Goal: Navigation & Orientation: Find specific page/section

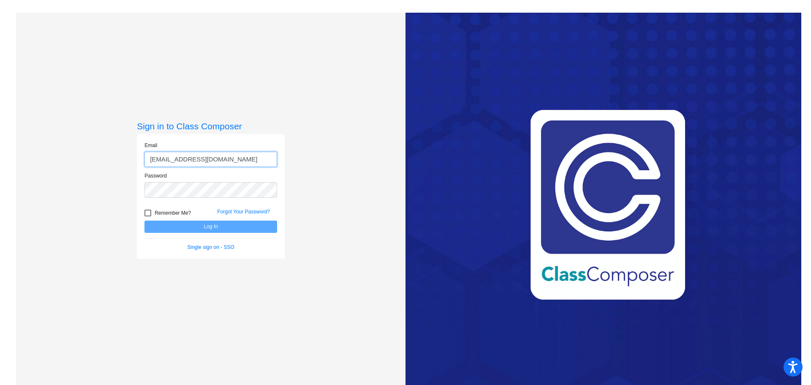
type input "[EMAIL_ADDRESS][DOMAIN_NAME]"
click at [145, 221] on button "Log In" at bounding box center [211, 227] width 133 height 12
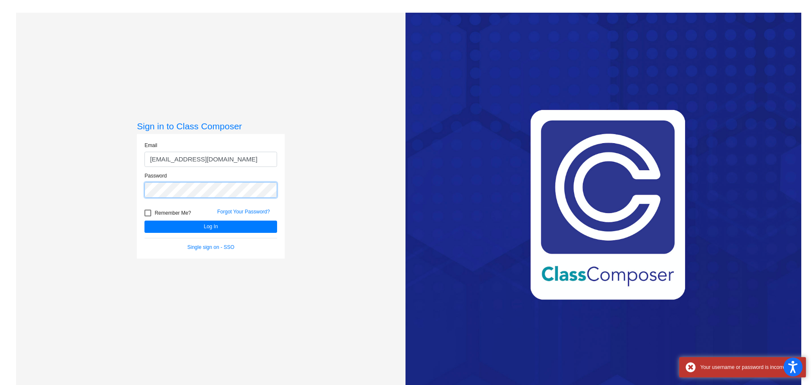
click at [145, 221] on button "Log In" at bounding box center [211, 227] width 133 height 12
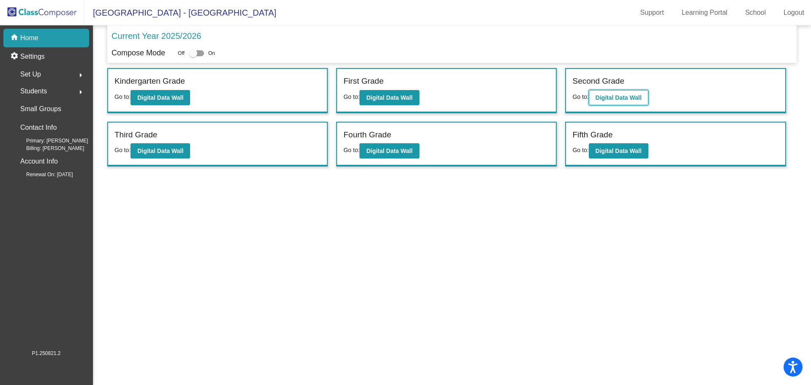
click at [649, 101] on button "Digital Data Wall" at bounding box center [619, 97] width 60 height 15
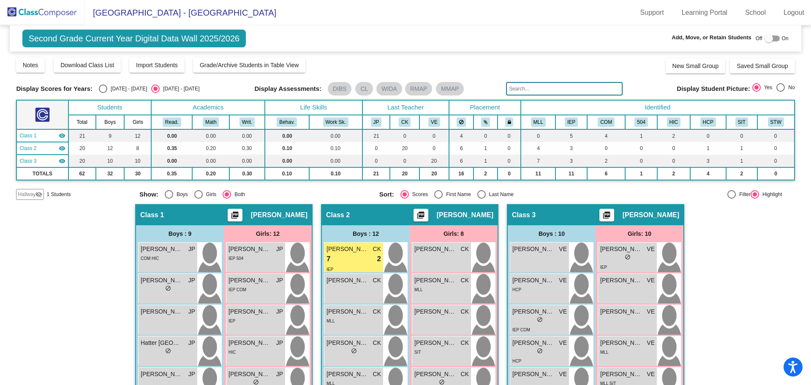
click at [30, 194] on span "Hallway" at bounding box center [27, 195] width 18 height 8
